Goal: Transaction & Acquisition: Purchase product/service

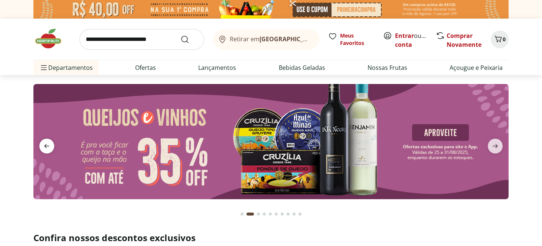
click at [49, 142] on icon "previous" at bounding box center [46, 145] width 9 height 9
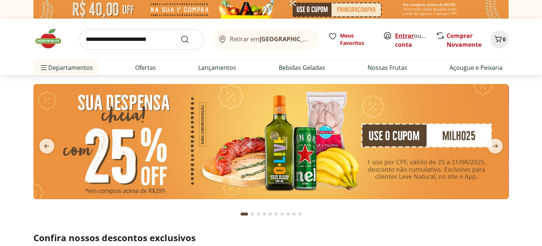
click at [404, 38] on link "Entrar" at bounding box center [404, 36] width 19 height 8
click at [339, 127] on img at bounding box center [270, 141] width 475 height 115
click at [288, 139] on img at bounding box center [270, 141] width 475 height 115
click at [463, 39] on link "Comprar Novamente" at bounding box center [463, 40] width 35 height 17
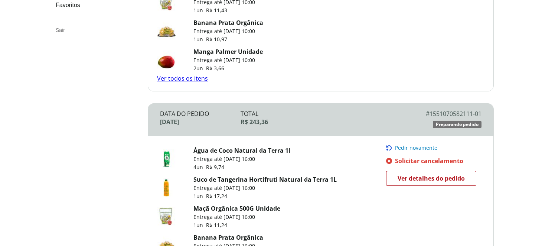
scroll to position [111, 0]
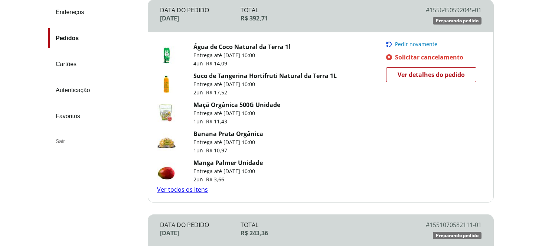
click at [420, 42] on span "Pedir novamente" at bounding box center [416, 44] width 42 height 6
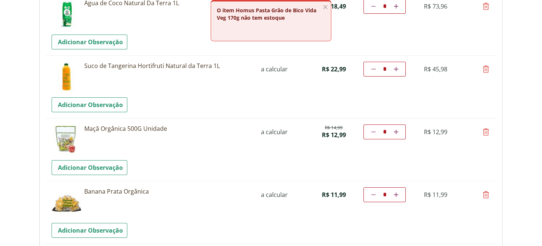
scroll to position [111, 0]
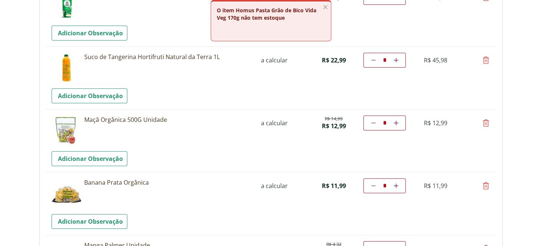
click at [375, 59] on link "Diminuir a quantidade" at bounding box center [373, 60] width 7 height 9
type input "*"
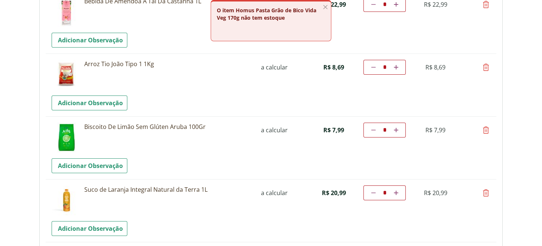
scroll to position [420, 0]
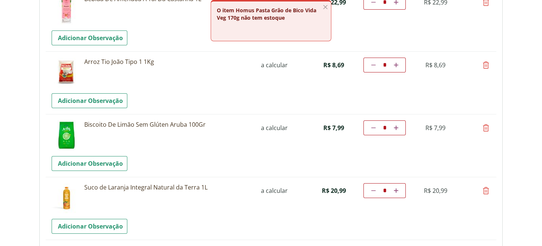
click at [485, 66] on icon at bounding box center [485, 64] width 9 height 9
type input "*"
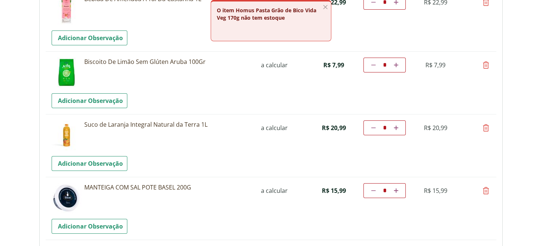
click at [484, 64] on icon at bounding box center [485, 64] width 9 height 9
type input "*"
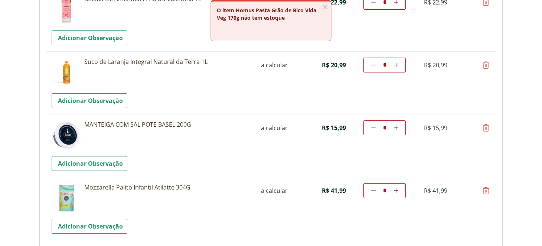
click at [397, 61] on link "Aumentar a quantidade" at bounding box center [395, 64] width 7 height 9
type input "*"
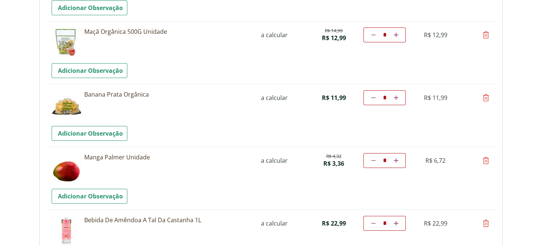
scroll to position [155, 0]
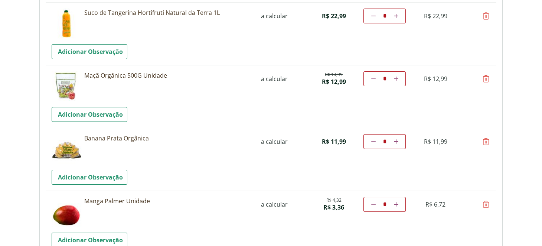
click at [488, 81] on icon at bounding box center [485, 78] width 9 height 9
type input "*"
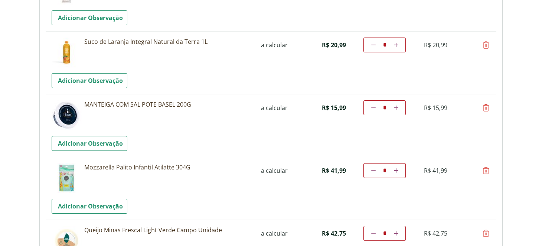
scroll to position [378, 0]
click at [398, 43] on link "Aumentar a quantidade" at bounding box center [395, 44] width 7 height 9
type input "*"
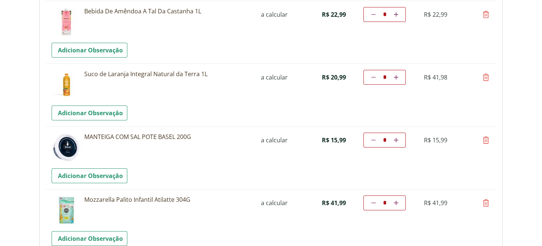
scroll to position [362, 0]
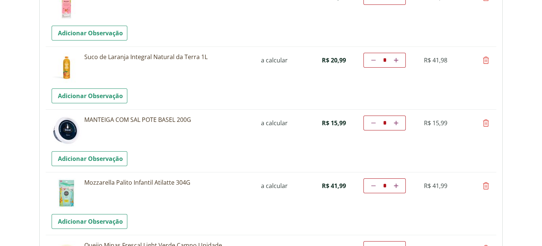
click at [482, 120] on icon at bounding box center [485, 122] width 9 height 9
type input "*"
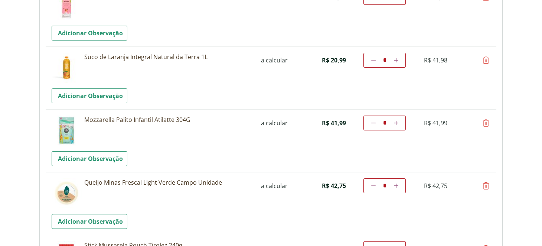
scroll to position [436, 0]
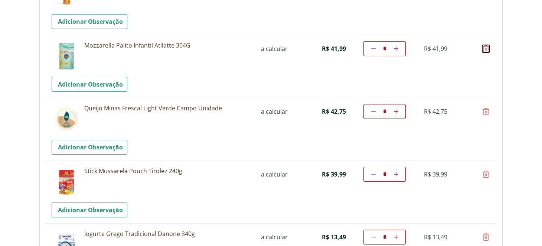
click at [486, 49] on icon at bounding box center [485, 48] width 9 height 9
type input "*"
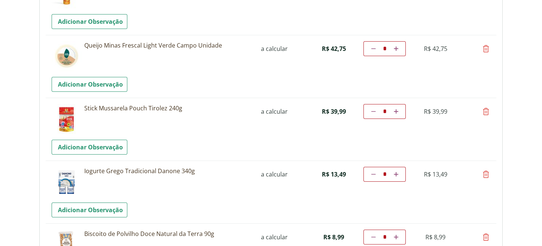
click at [485, 47] on icon at bounding box center [485, 48] width 9 height 9
type input "*"
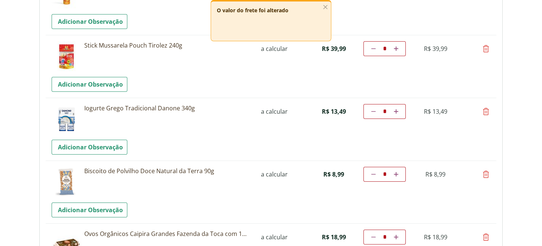
click at [485, 48] on icon at bounding box center [485, 48] width 9 height 9
type input "*"
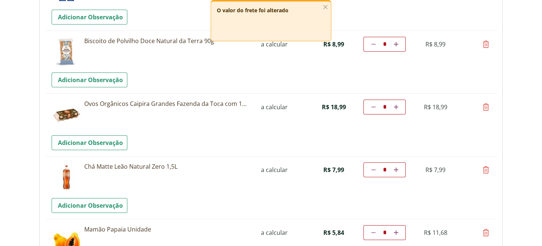
scroll to position [511, 0]
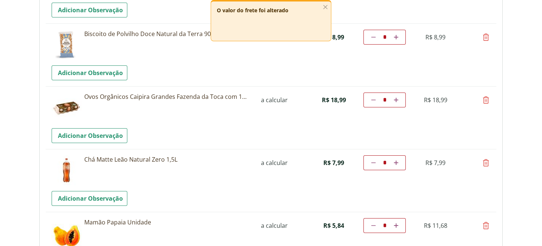
click at [486, 98] on icon at bounding box center [485, 99] width 9 height 9
type input "*"
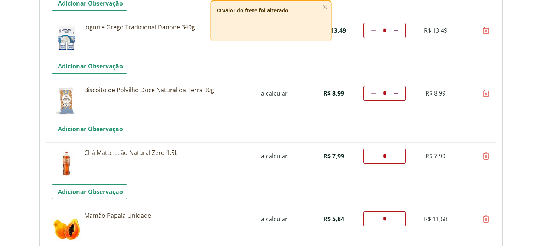
scroll to position [492, 0]
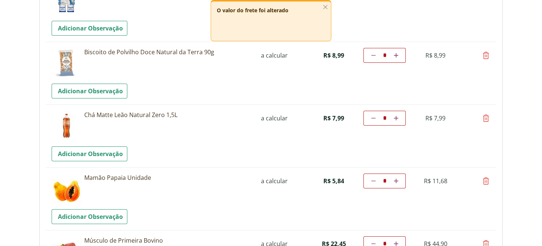
click at [483, 121] on icon at bounding box center [485, 118] width 9 height 9
type input "*"
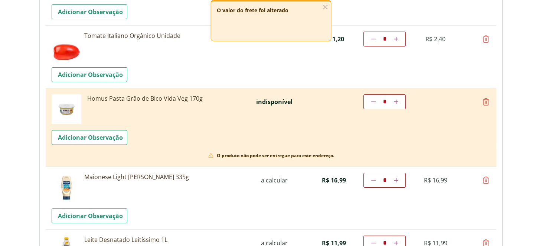
scroll to position [826, 0]
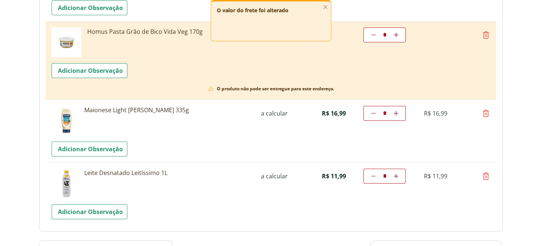
click at [482, 33] on icon at bounding box center [485, 34] width 9 height 9
type input "*"
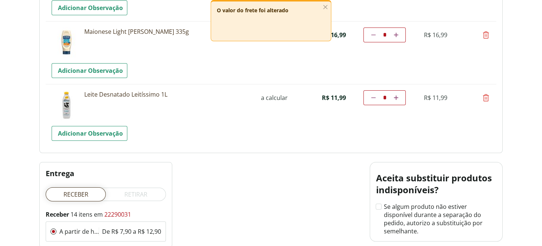
click at [488, 36] on icon at bounding box center [485, 34] width 9 height 9
type input "*"
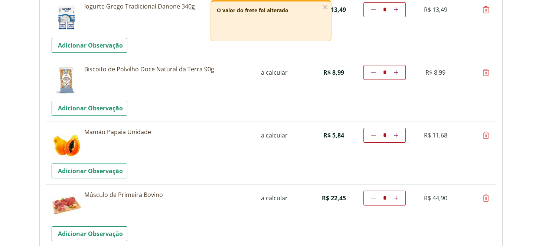
scroll to position [492, 0]
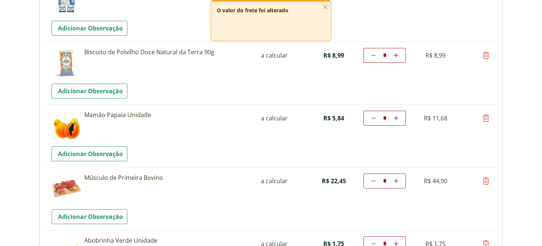
click at [394, 117] on icon at bounding box center [396, 118] width 4 height 4
type input "*"
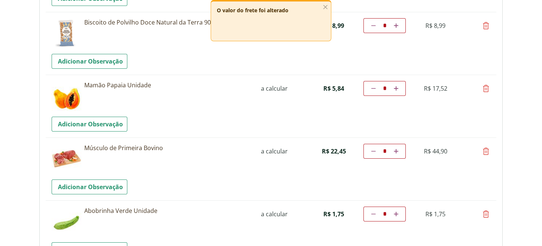
scroll to position [556, 0]
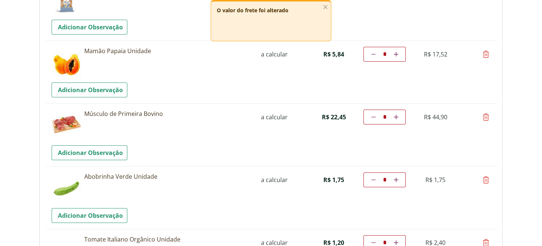
click at [483, 114] on icon at bounding box center [485, 116] width 9 height 9
type input "*"
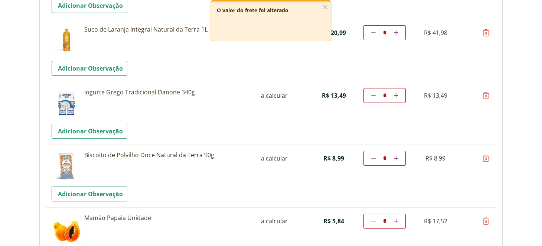
scroll to position [464, 0]
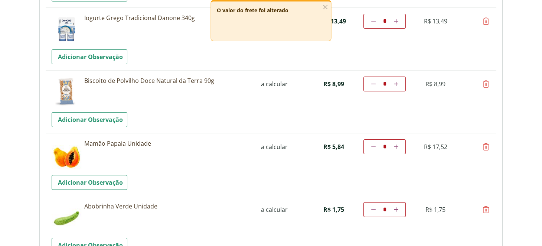
click at [397, 146] on icon at bounding box center [396, 146] width 4 height 4
type input "*"
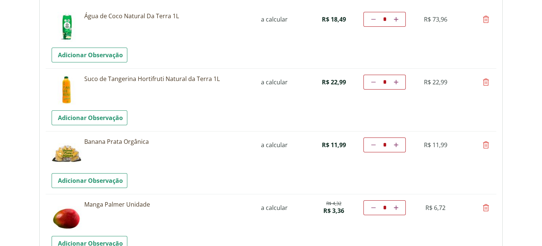
scroll to position [0, 0]
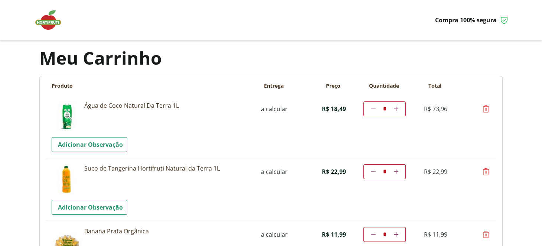
click at [50, 19] on img at bounding box center [51, 20] width 37 height 22
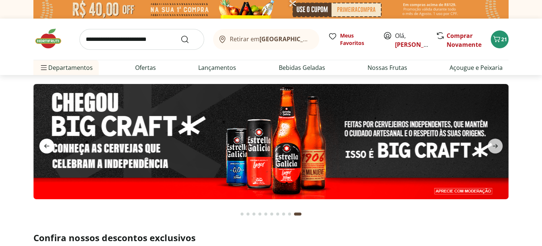
click at [45, 147] on icon "previous" at bounding box center [46, 146] width 5 height 4
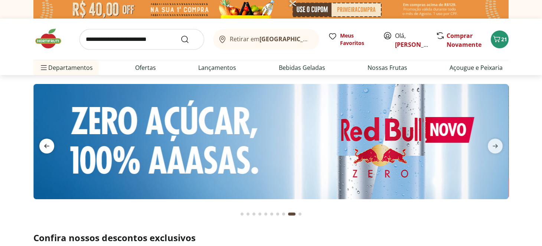
click at [45, 147] on icon "previous" at bounding box center [46, 146] width 5 height 4
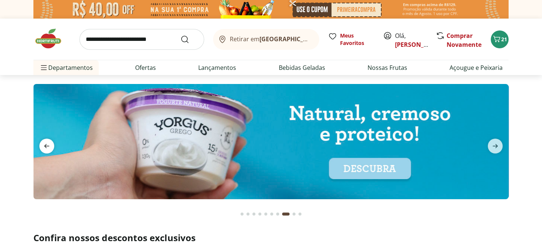
click at [45, 147] on icon "previous" at bounding box center [46, 146] width 5 height 4
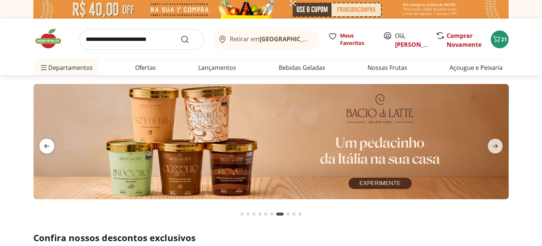
click at [45, 147] on icon "previous" at bounding box center [46, 146] width 5 height 4
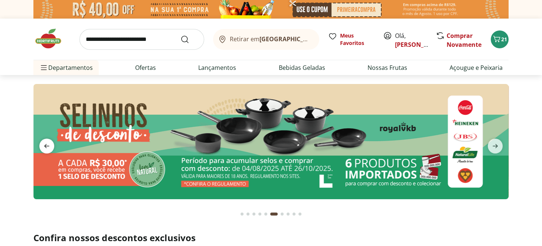
click at [45, 147] on icon "previous" at bounding box center [46, 146] width 5 height 4
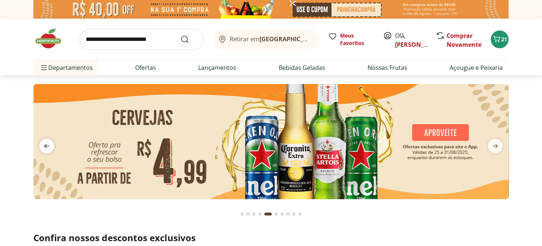
click at [45, 147] on icon "previous" at bounding box center [46, 146] width 5 height 4
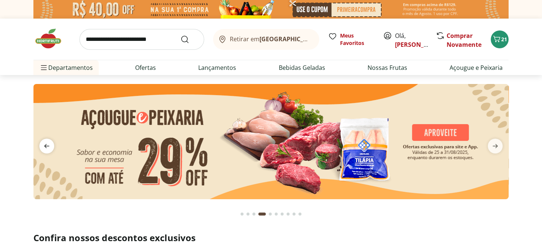
click at [45, 147] on icon "previous" at bounding box center [46, 146] width 5 height 4
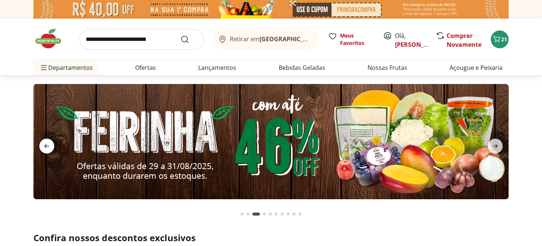
click at [45, 147] on icon "previous" at bounding box center [46, 146] width 5 height 4
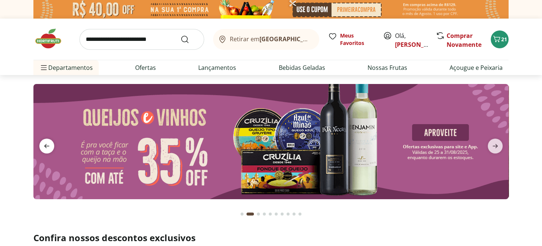
click at [45, 147] on icon "previous" at bounding box center [46, 146] width 5 height 4
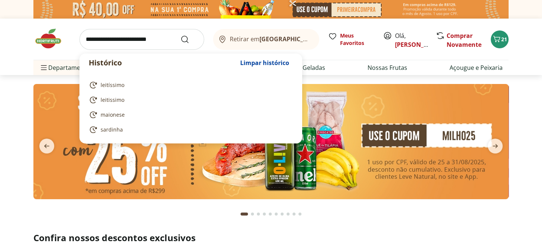
click at [129, 46] on input "search" at bounding box center [141, 39] width 125 height 21
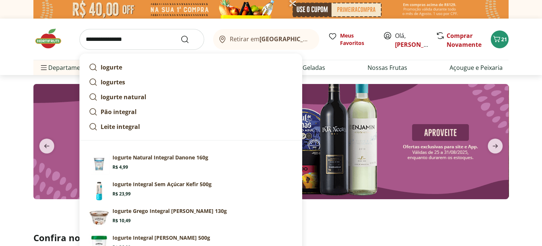
type input "**********"
click at [180, 35] on button "Submit Search" at bounding box center [189, 39] width 18 height 9
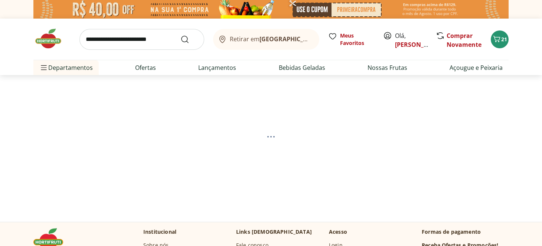
select select "**********"
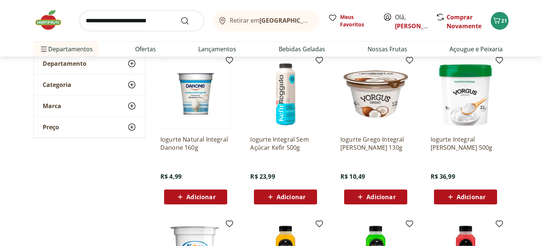
scroll to position [111, 0]
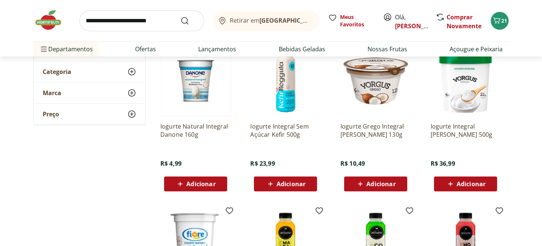
click at [199, 181] on span "Adicionar" at bounding box center [200, 184] width 29 height 6
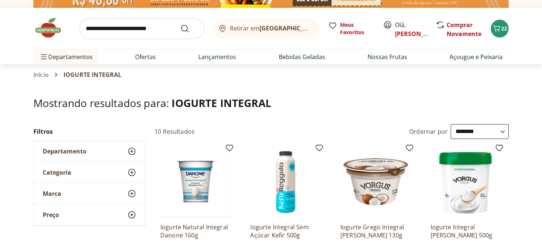
scroll to position [0, 0]
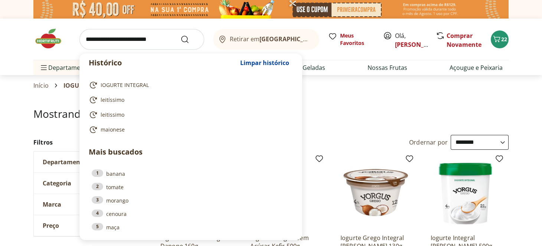
click at [146, 39] on input "search" at bounding box center [141, 39] width 125 height 21
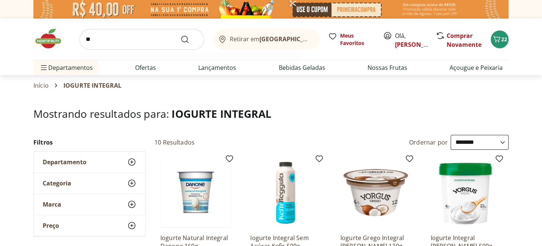
type input "***"
click button "Submit Search" at bounding box center [189, 39] width 18 height 9
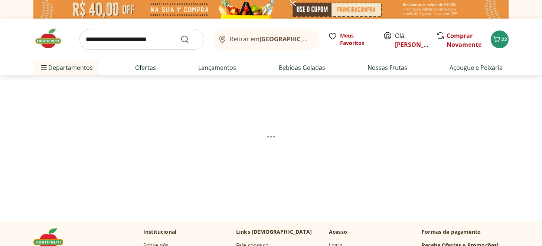
select select "**********"
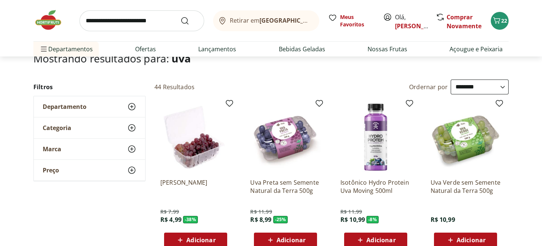
scroll to position [74, 0]
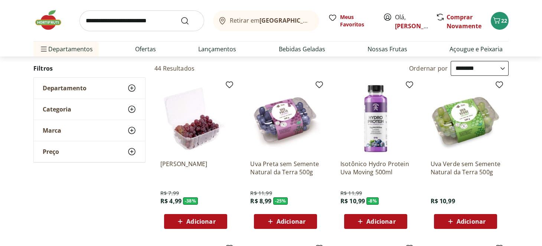
click at [472, 218] on span "Adicionar" at bounding box center [470, 221] width 29 height 6
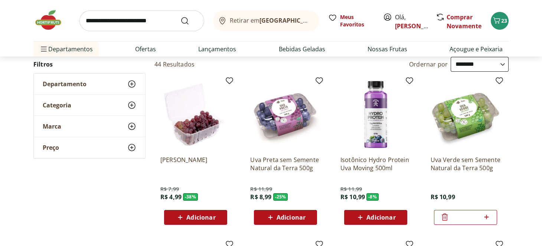
scroll to position [0, 0]
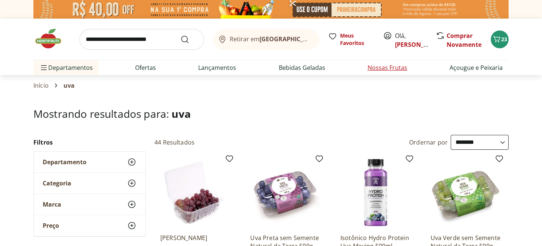
click at [387, 68] on link "Nossas Frutas" at bounding box center [387, 67] width 40 height 9
select select "**********"
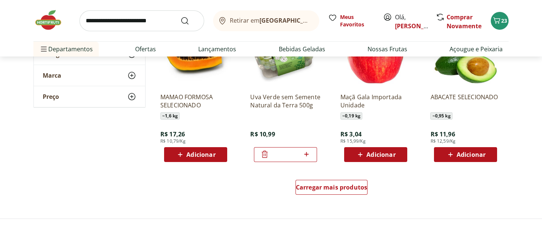
scroll to position [519, 0]
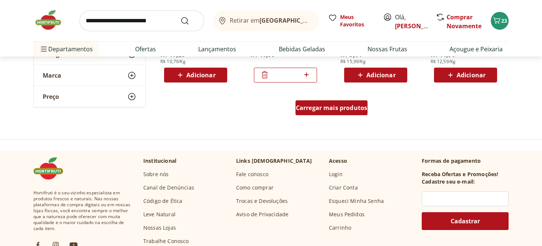
click at [333, 107] on span "Carregar mais produtos" at bounding box center [332, 108] width 72 height 6
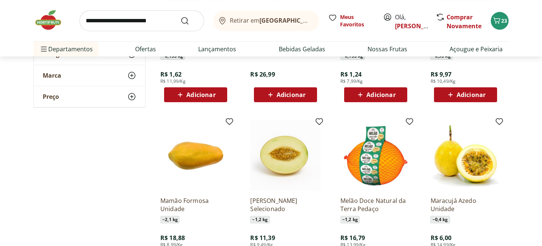
scroll to position [927, 0]
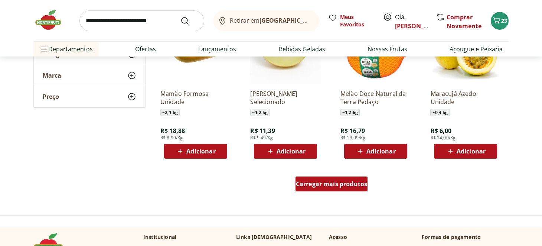
click at [351, 183] on span "Carregar mais produtos" at bounding box center [332, 184] width 72 height 6
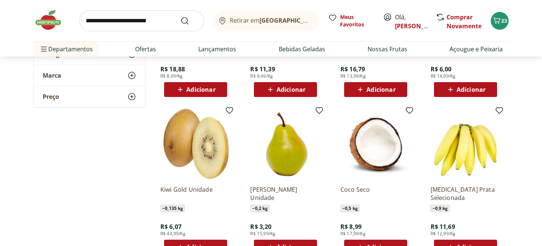
scroll to position [1039, 0]
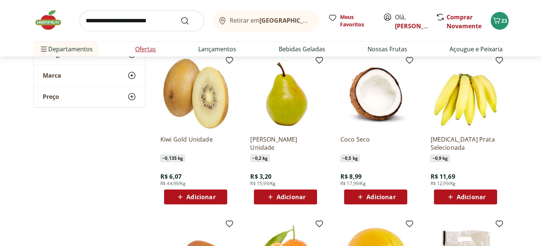
click at [152, 48] on link "Ofertas" at bounding box center [145, 49] width 21 height 9
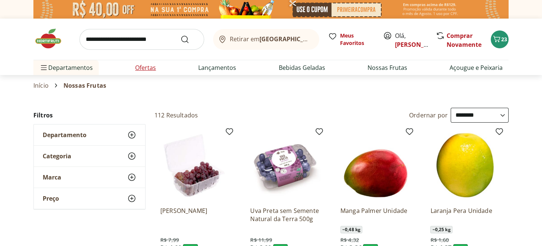
select select "**********"
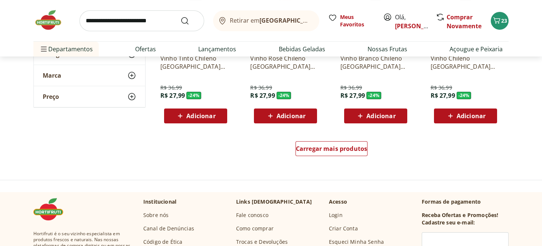
scroll to position [482, 0]
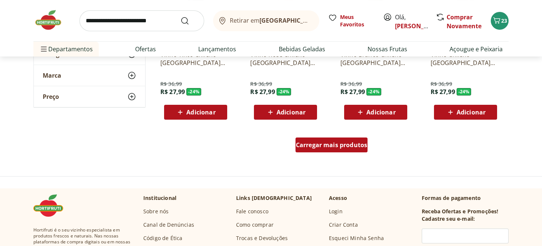
click at [347, 145] on span "Carregar mais produtos" at bounding box center [332, 145] width 72 height 6
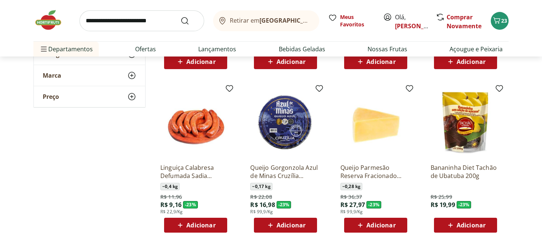
scroll to position [1002, 0]
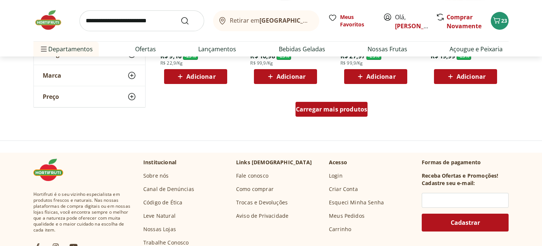
click at [351, 110] on span "Carregar mais produtos" at bounding box center [332, 109] width 72 height 6
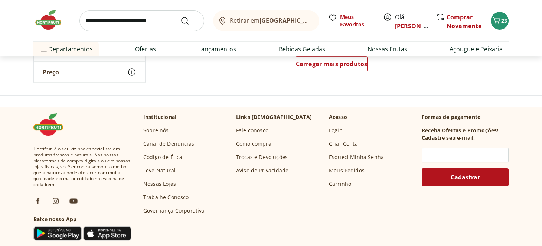
scroll to position [1484, 0]
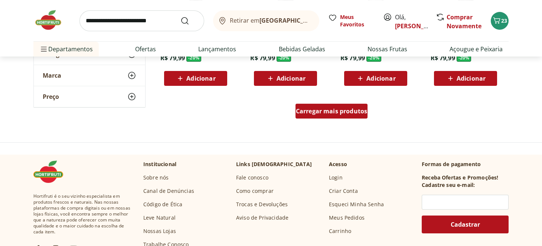
click at [350, 116] on div "Carregar mais produtos" at bounding box center [331, 111] width 72 height 15
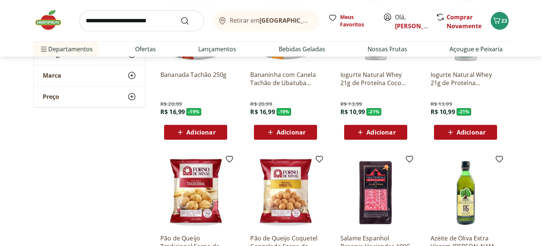
scroll to position [1744, 0]
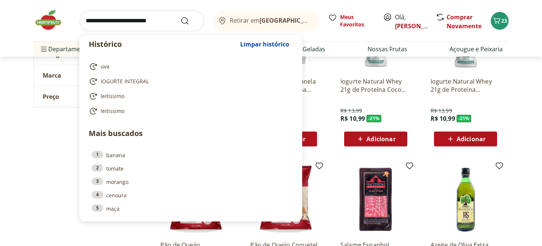
click at [167, 27] on input "search" at bounding box center [141, 20] width 125 height 21
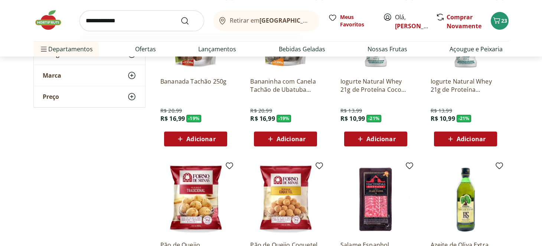
type input "**********"
click at [180, 16] on button "Submit Search" at bounding box center [189, 20] width 18 height 9
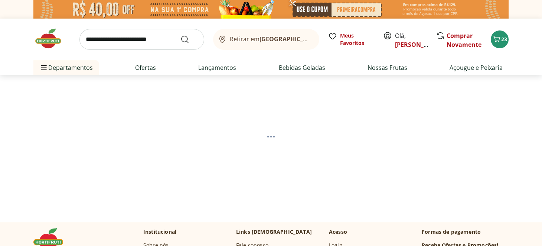
select select "**********"
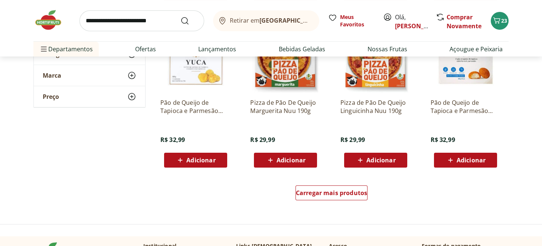
scroll to position [519, 0]
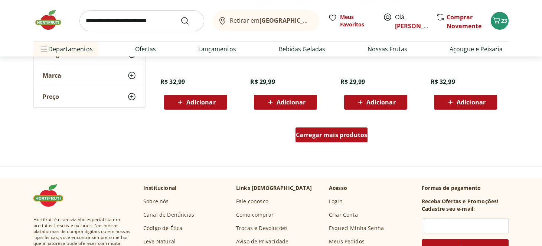
click at [334, 134] on span "Carregar mais produtos" at bounding box center [332, 135] width 72 height 6
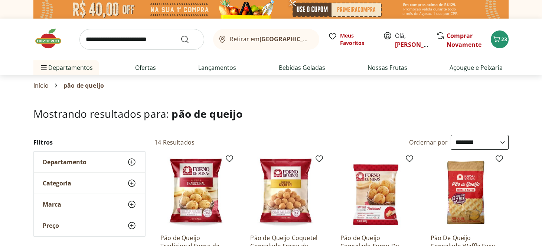
click at [150, 42] on input "search" at bounding box center [141, 39] width 125 height 21
type input "******"
click at [180, 35] on button "Submit Search" at bounding box center [189, 39] width 18 height 9
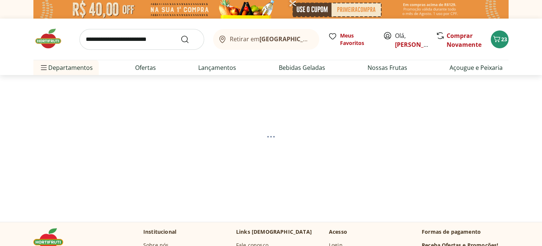
select select "**********"
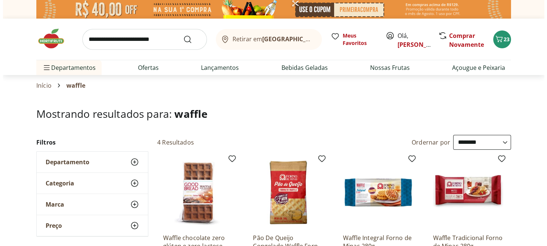
scroll to position [74, 0]
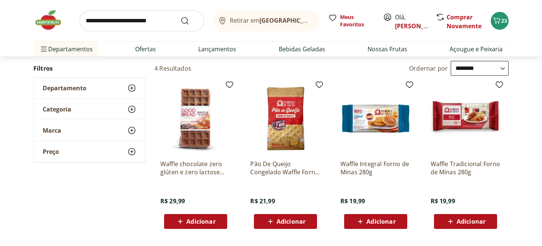
click at [483, 223] on span "Adicionar" at bounding box center [470, 221] width 29 height 6
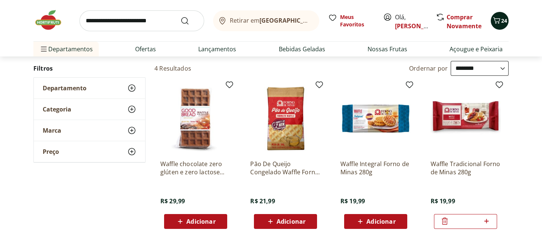
click at [496, 22] on icon "Carrinho" at bounding box center [496, 20] width 9 height 9
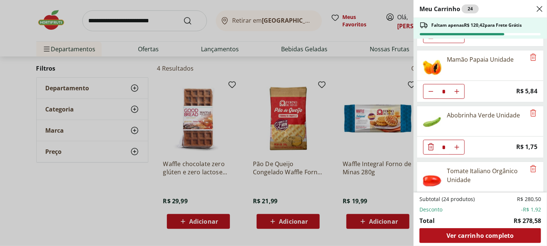
scroll to position [445, 0]
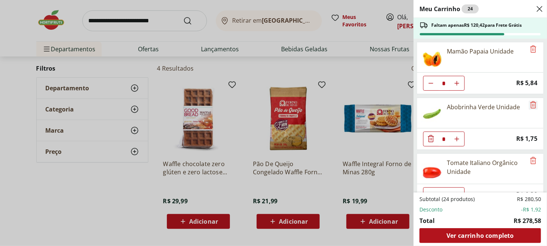
click at [534, 100] on icon "Remove" at bounding box center [533, 104] width 9 height 9
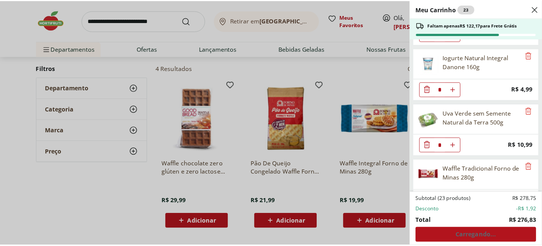
scroll to position [621, 0]
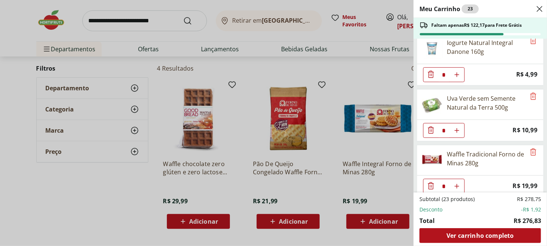
click at [203, 32] on div "Meu Carrinho 23 Faltam apenas R$ 122,17 para Frete Grátis Água de Coco Natural …" at bounding box center [273, 123] width 547 height 246
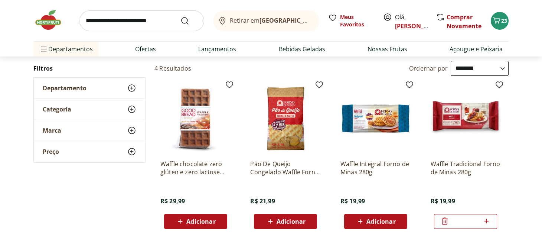
click at [143, 20] on input "search" at bounding box center [141, 20] width 125 height 21
type input "******"
click at [180, 16] on button "Submit Search" at bounding box center [189, 20] width 18 height 9
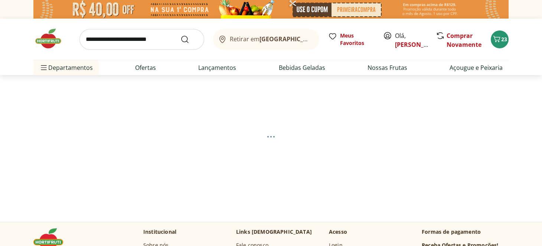
select select "**********"
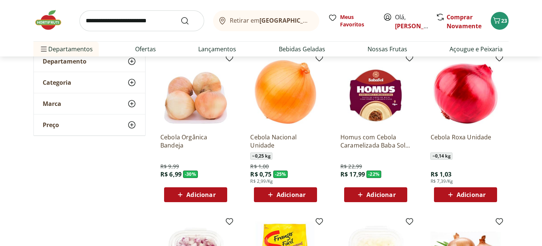
scroll to position [111, 0]
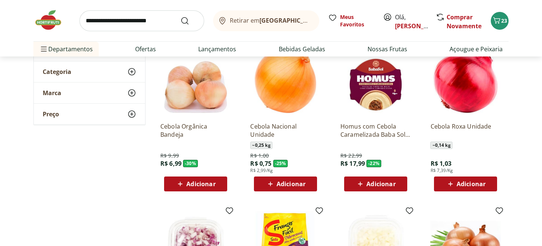
click at [295, 182] on span "Adicionar" at bounding box center [290, 184] width 29 height 6
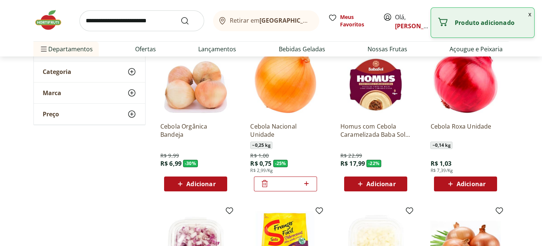
click at [469, 183] on span "Adicionar" at bounding box center [470, 184] width 29 height 6
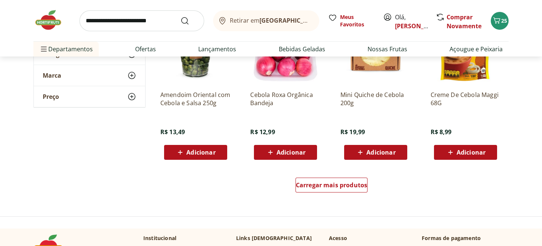
scroll to position [482, 0]
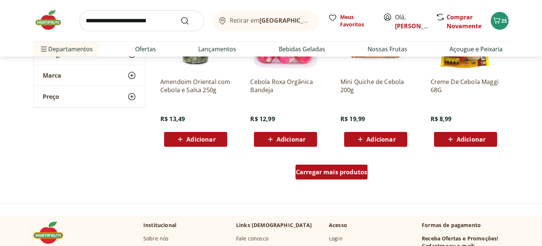
click at [328, 169] on span "Carregar mais produtos" at bounding box center [332, 172] width 72 height 6
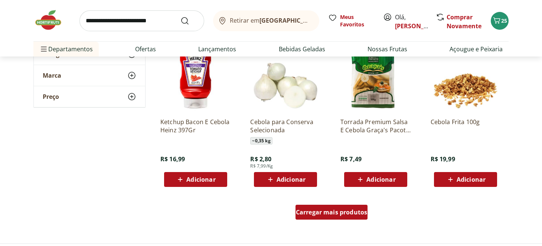
scroll to position [928, 0]
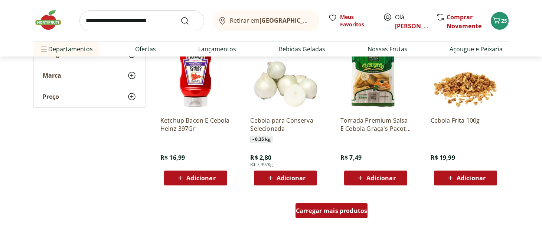
click at [328, 207] on span "Carregar mais produtos" at bounding box center [332, 210] width 72 height 6
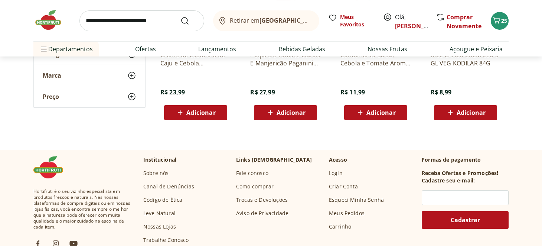
scroll to position [1076, 0]
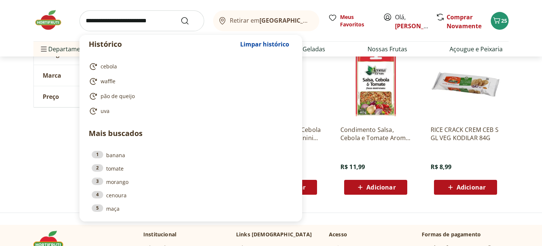
click at [141, 21] on input "search" at bounding box center [141, 20] width 125 height 21
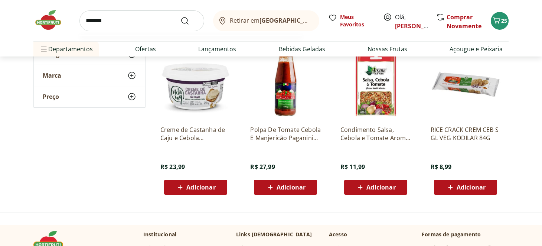
type input "*******"
click at [180, 16] on button "Submit Search" at bounding box center [189, 20] width 18 height 9
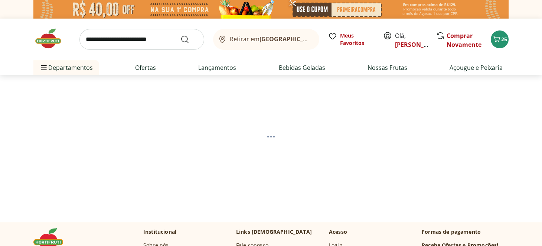
select select "**********"
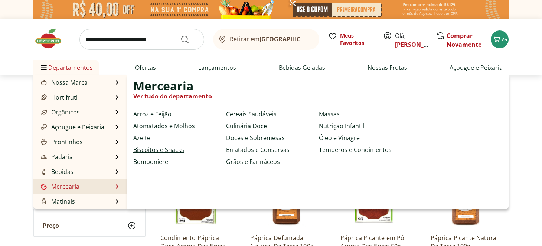
click at [167, 150] on link "Biscoitos e Snacks" at bounding box center [158, 149] width 51 height 9
select select "**********"
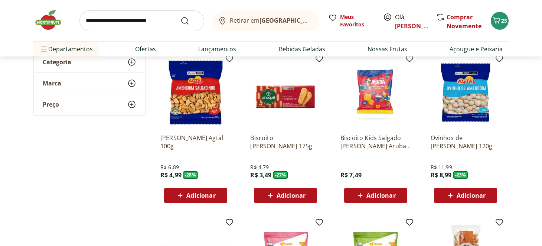
scroll to position [74, 0]
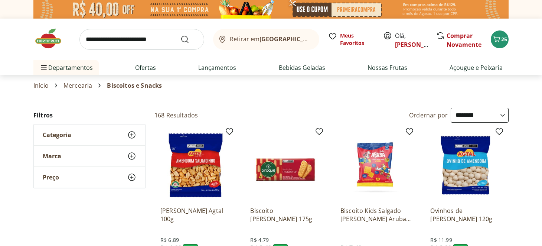
select select "**********"
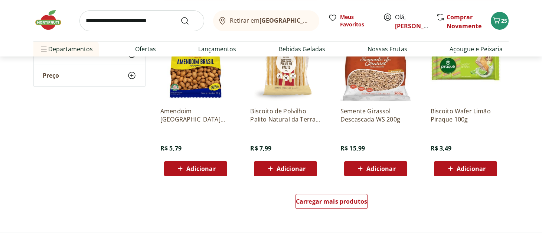
scroll to position [482, 0]
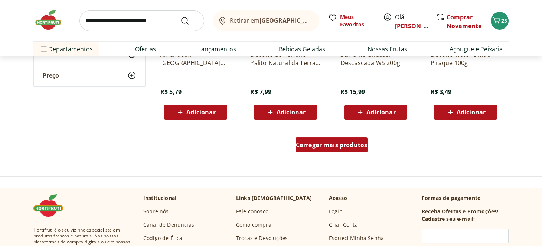
click at [309, 145] on span "Carregar mais produtos" at bounding box center [332, 145] width 72 height 6
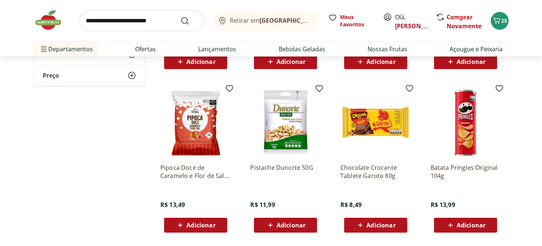
scroll to position [1002, 0]
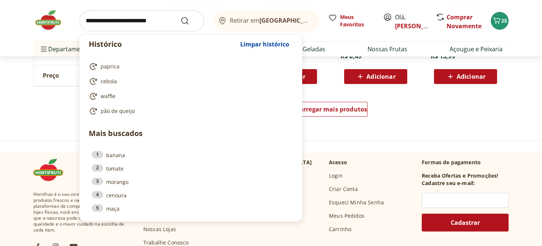
click at [148, 23] on input "search" at bounding box center [141, 20] width 125 height 21
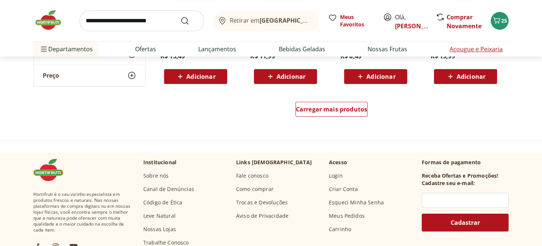
click at [476, 52] on link "Açougue e Peixaria" at bounding box center [475, 49] width 53 height 9
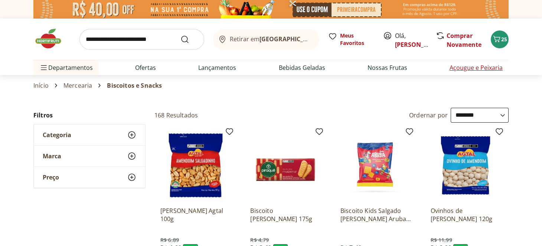
select select "**********"
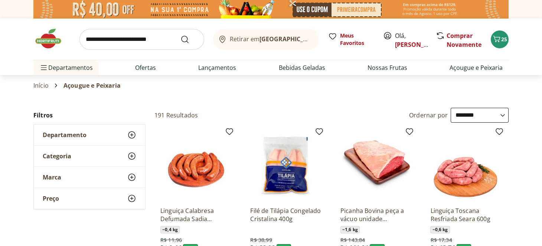
click at [145, 35] on input "search" at bounding box center [141, 39] width 125 height 21
type input "**********"
click at [180, 35] on button "Submit Search" at bounding box center [189, 39] width 18 height 9
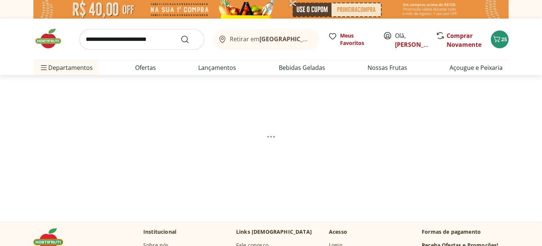
select select "**********"
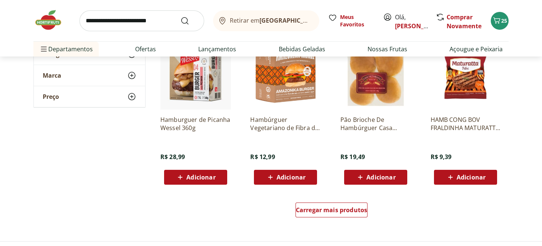
scroll to position [445, 0]
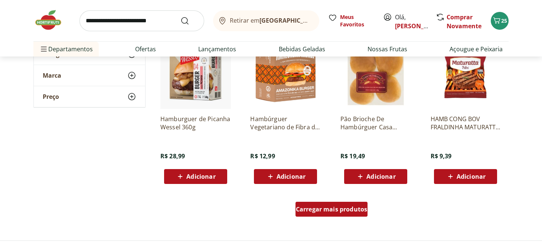
click at [333, 207] on span "Carregar mais produtos" at bounding box center [332, 209] width 72 height 6
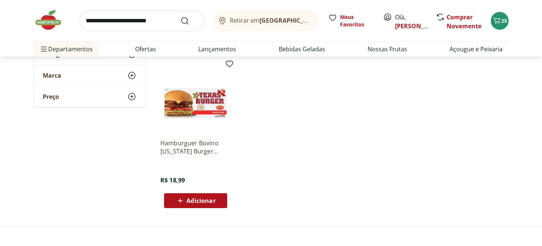
scroll to position [742, 0]
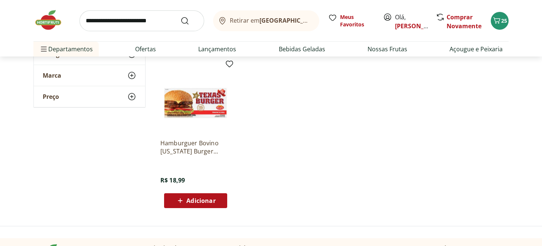
click at [180, 99] on img at bounding box center [195, 97] width 70 height 70
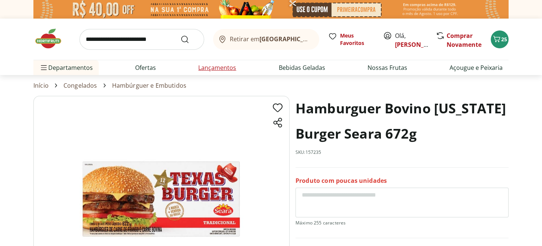
click at [221, 68] on link "Lançamentos" at bounding box center [217, 67] width 38 height 9
select select "**********"
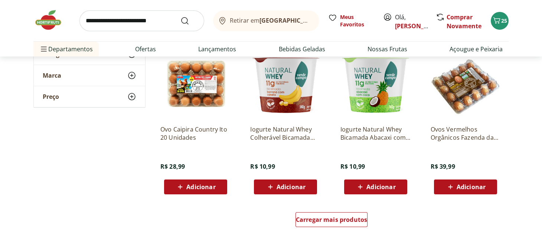
scroll to position [519, 0]
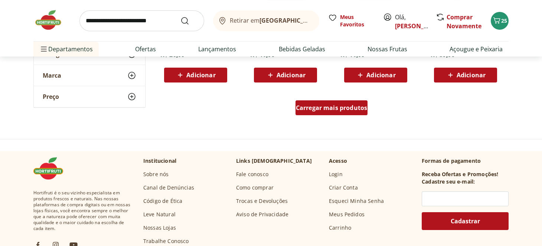
click at [322, 108] on span "Carregar mais produtos" at bounding box center [332, 108] width 72 height 6
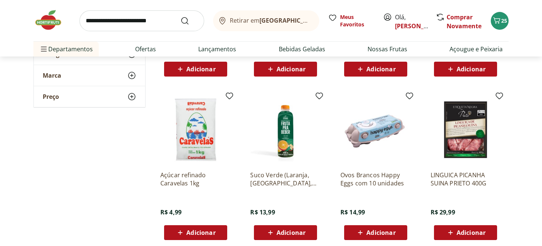
scroll to position [853, 0]
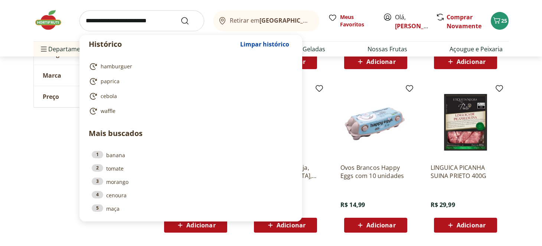
click at [162, 19] on input "search" at bounding box center [141, 20] width 125 height 21
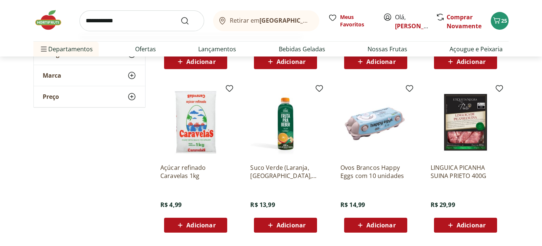
type input "**********"
click at [180, 16] on button "Submit Search" at bounding box center [189, 20] width 18 height 9
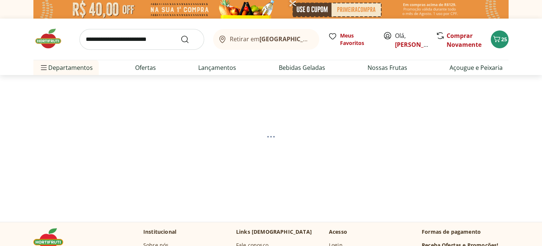
select select "**********"
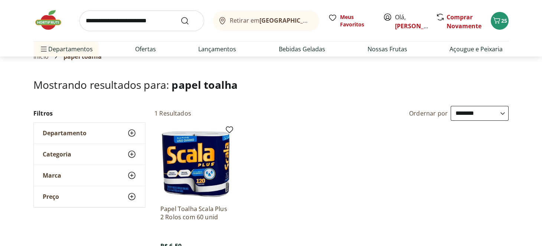
scroll to position [74, 0]
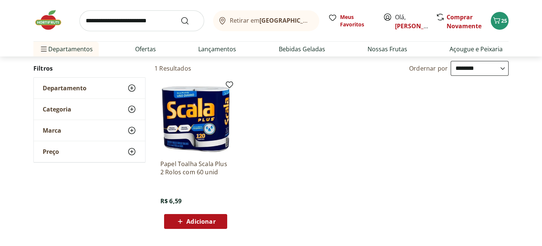
click at [207, 218] on span "Adicionar" at bounding box center [200, 221] width 29 height 6
click at [153, 46] on link "Ofertas" at bounding box center [145, 49] width 21 height 9
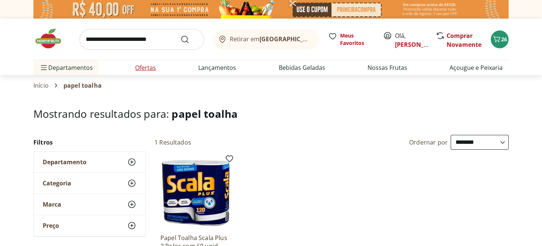
select select "**********"
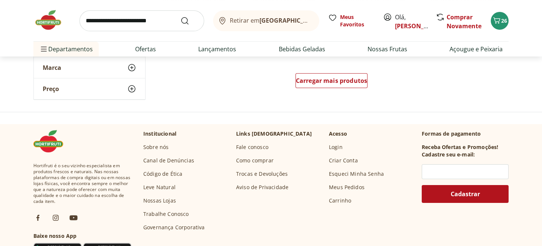
scroll to position [482, 0]
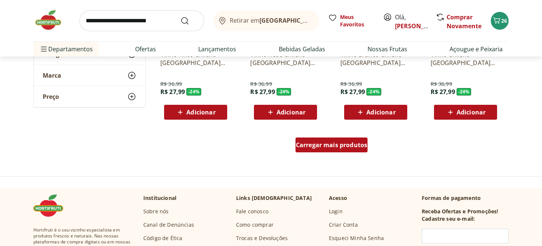
click at [311, 142] on span "Carregar mais produtos" at bounding box center [332, 145] width 72 height 6
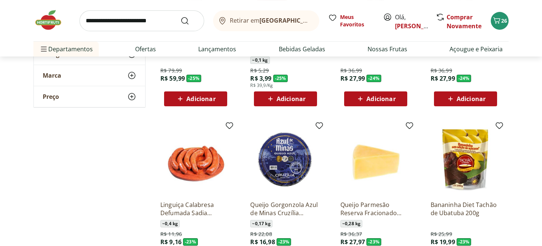
scroll to position [1002, 0]
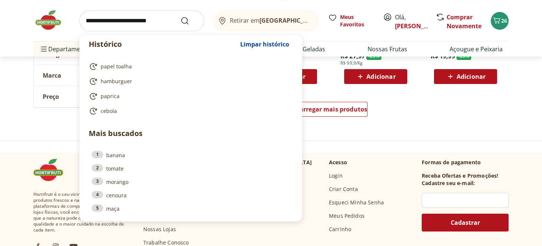
click at [159, 23] on input "search" at bounding box center [141, 20] width 125 height 21
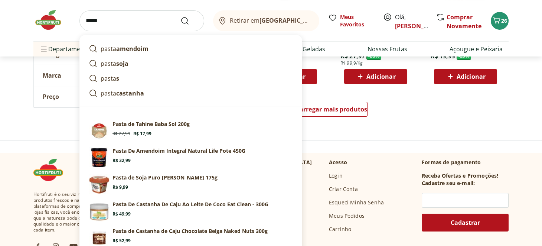
type input "*****"
click at [180, 16] on button "Submit Search" at bounding box center [189, 20] width 18 height 9
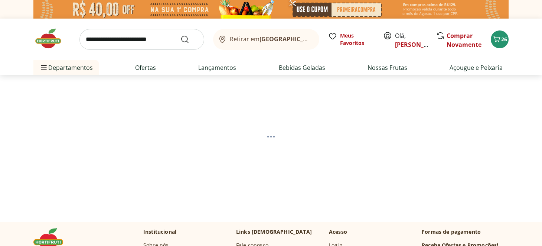
select select "**********"
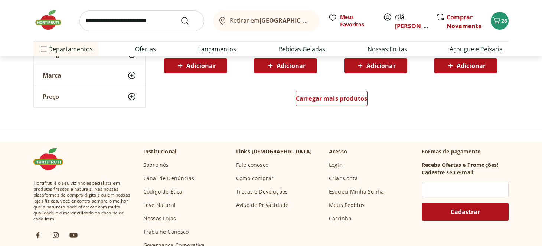
scroll to position [556, 0]
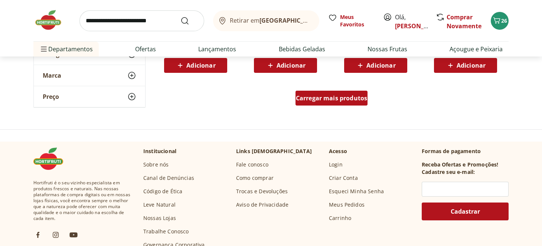
click at [324, 104] on div "Carregar mais produtos" at bounding box center [331, 98] width 72 height 15
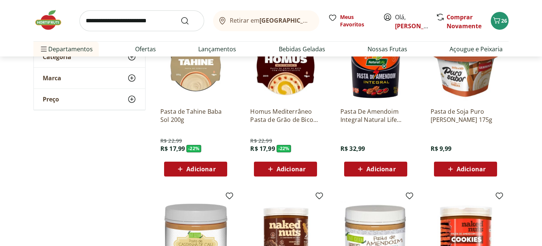
scroll to position [74, 0]
